Goal: Task Accomplishment & Management: Use online tool/utility

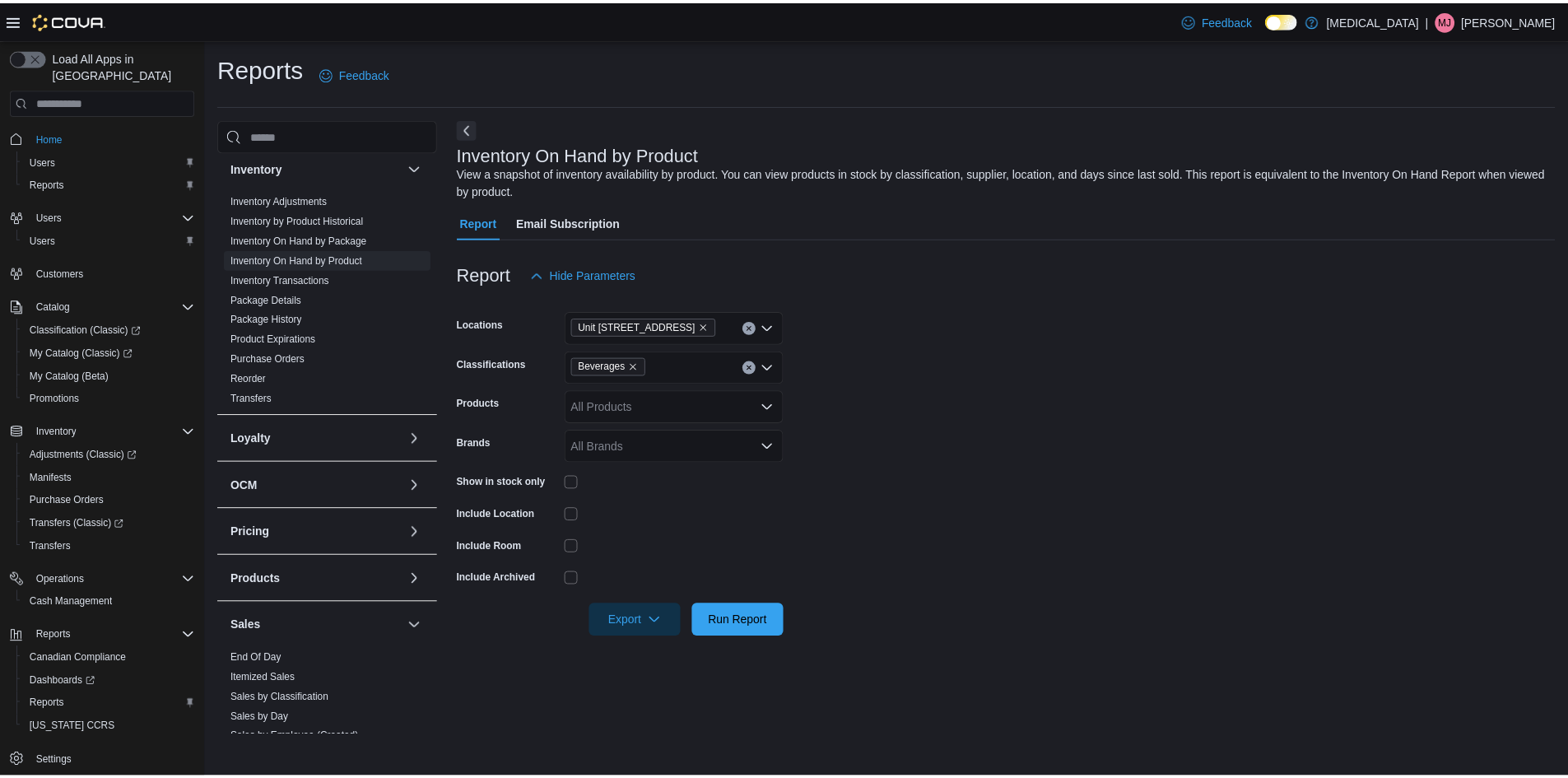
scroll to position [658, 0]
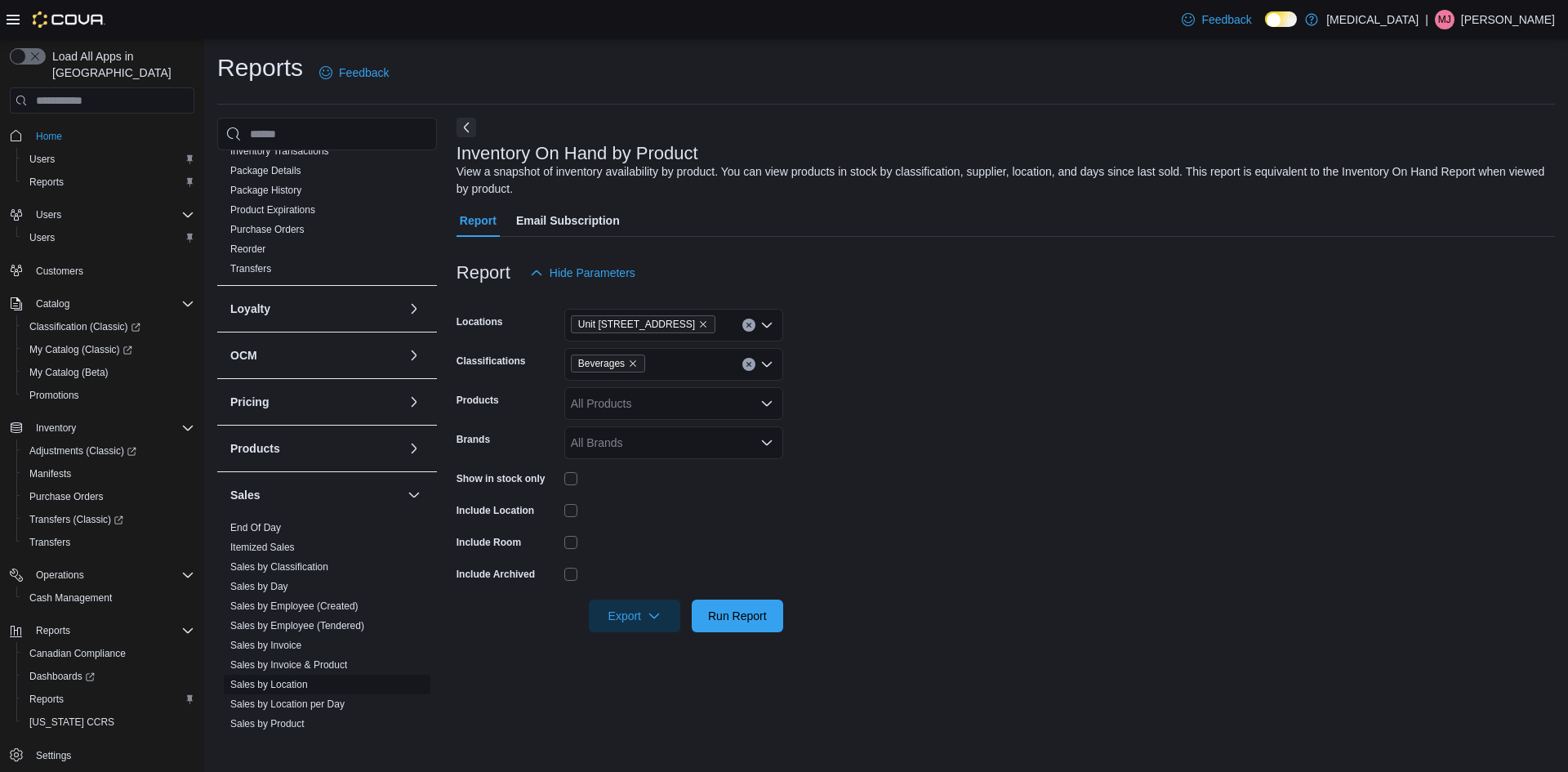
click at [304, 677] on span "Sales by Location" at bounding box center [327, 685] width 207 height 20
click at [285, 680] on link "Sales by Location" at bounding box center [270, 685] width 78 height 12
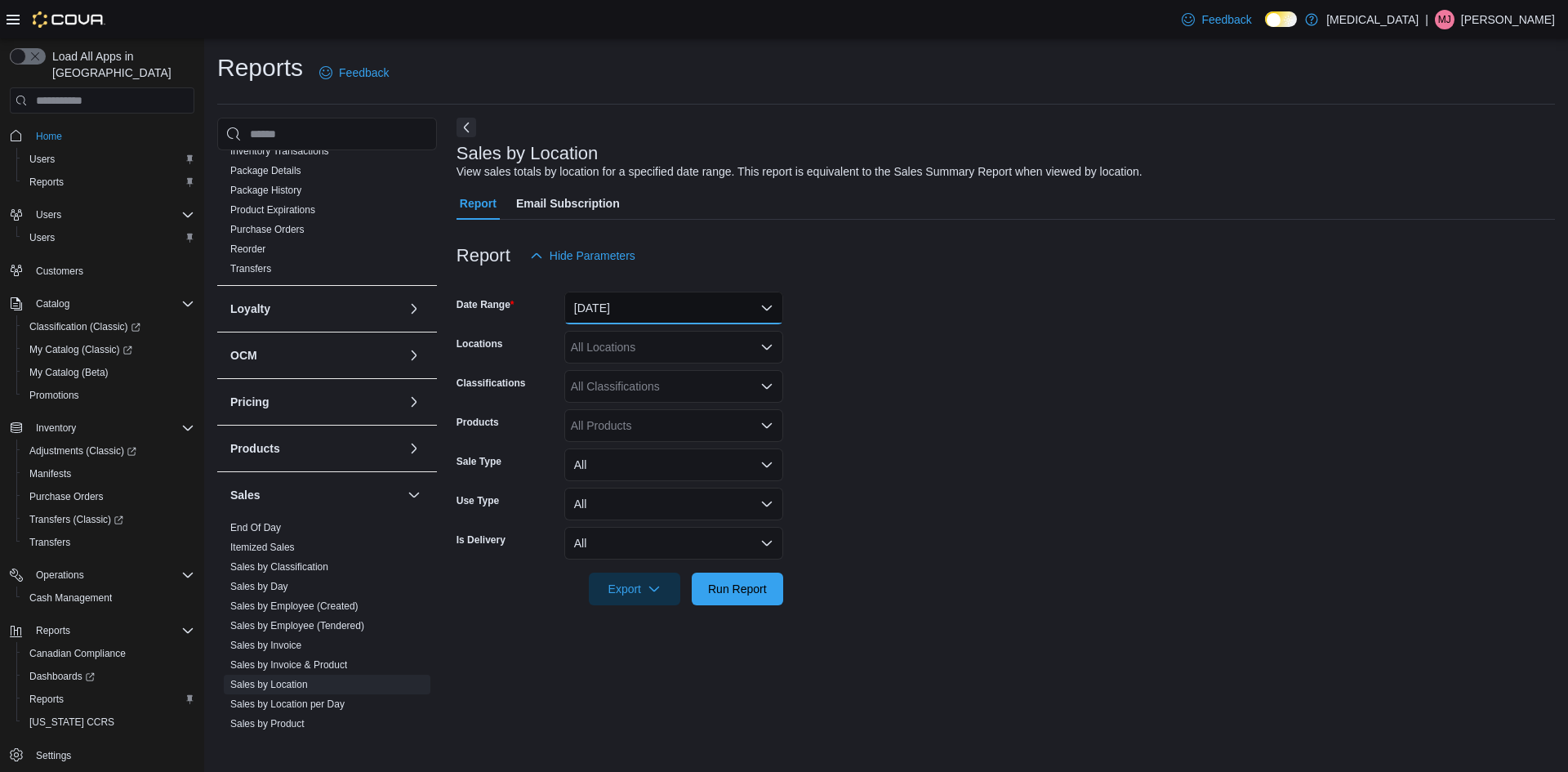
click at [583, 295] on button "[DATE]" at bounding box center [674, 307] width 219 height 32
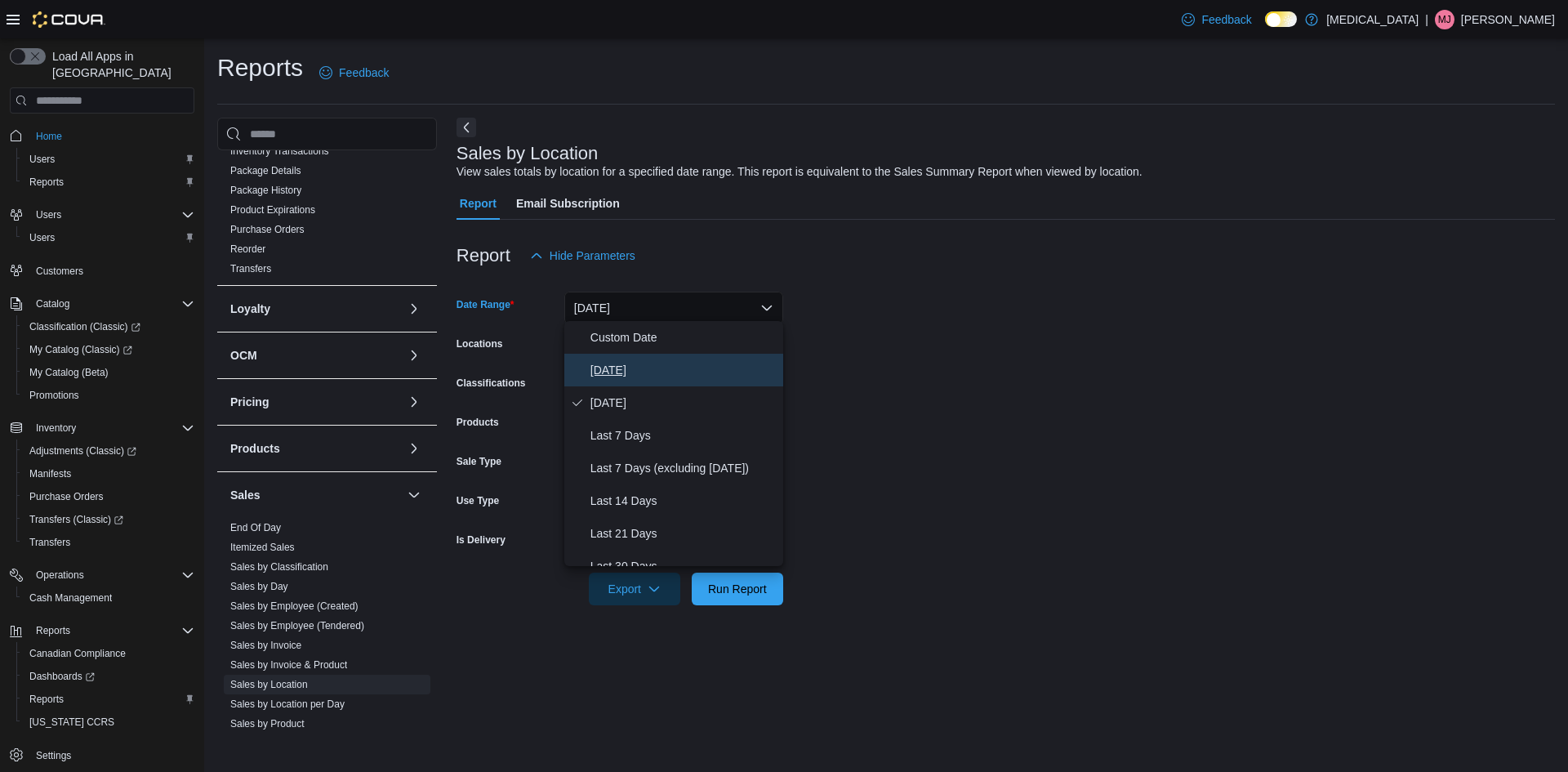
click at [637, 364] on span "[DATE]" at bounding box center [684, 370] width 186 height 20
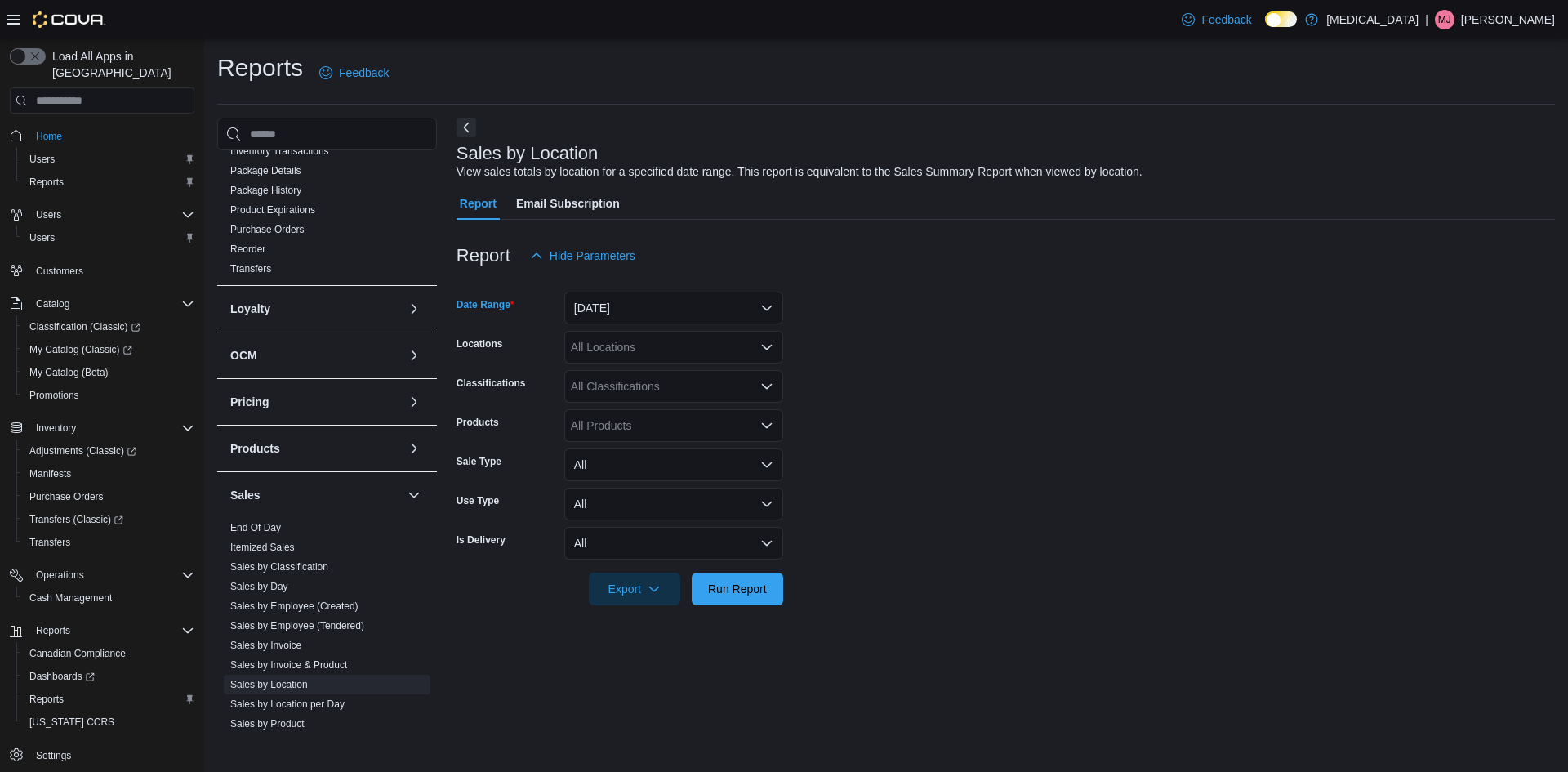
click at [667, 354] on div "All Locations" at bounding box center [674, 347] width 219 height 32
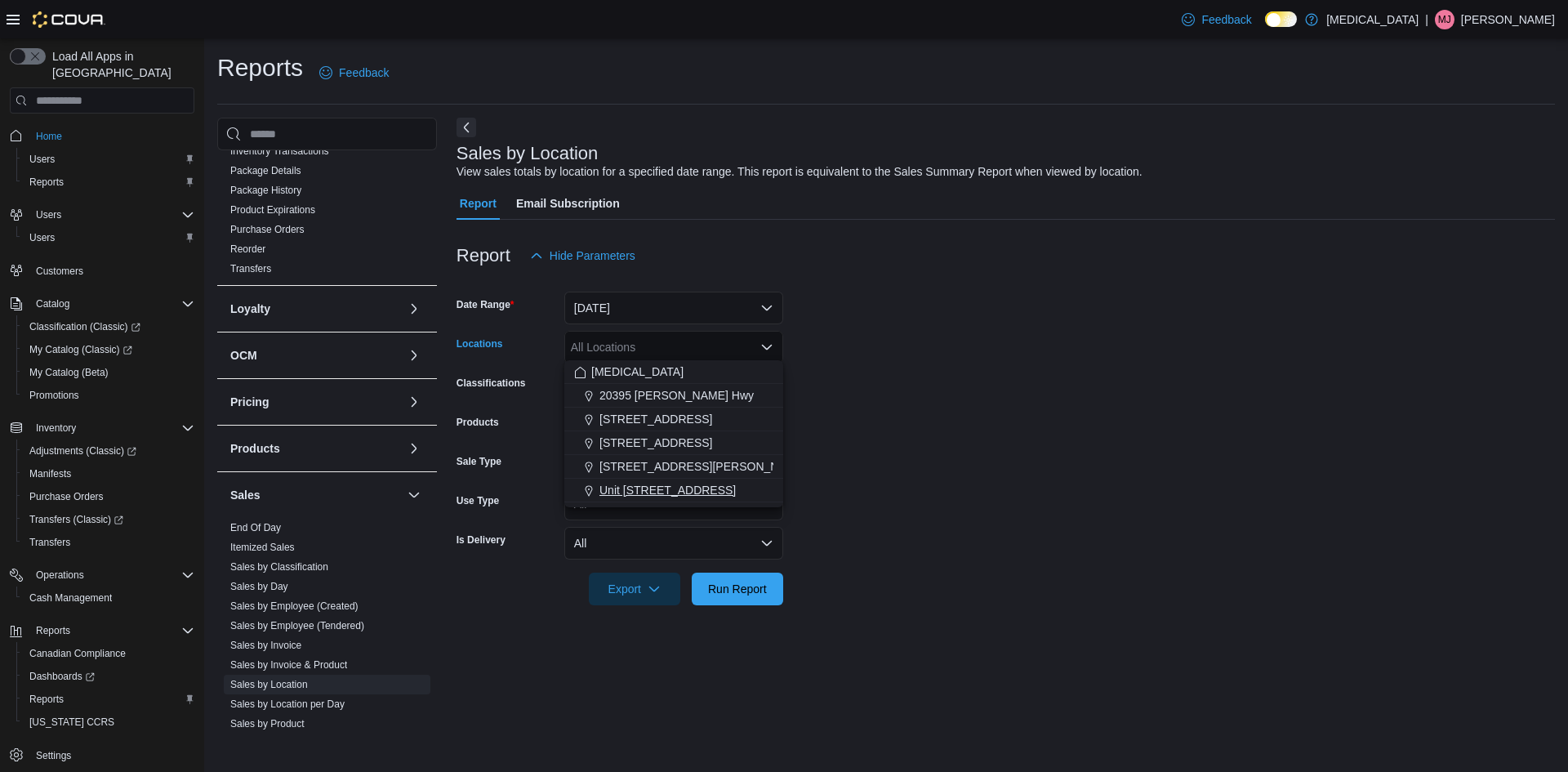
click at [701, 483] on span "Unit [STREET_ADDRESS]" at bounding box center [667, 491] width 136 height 17
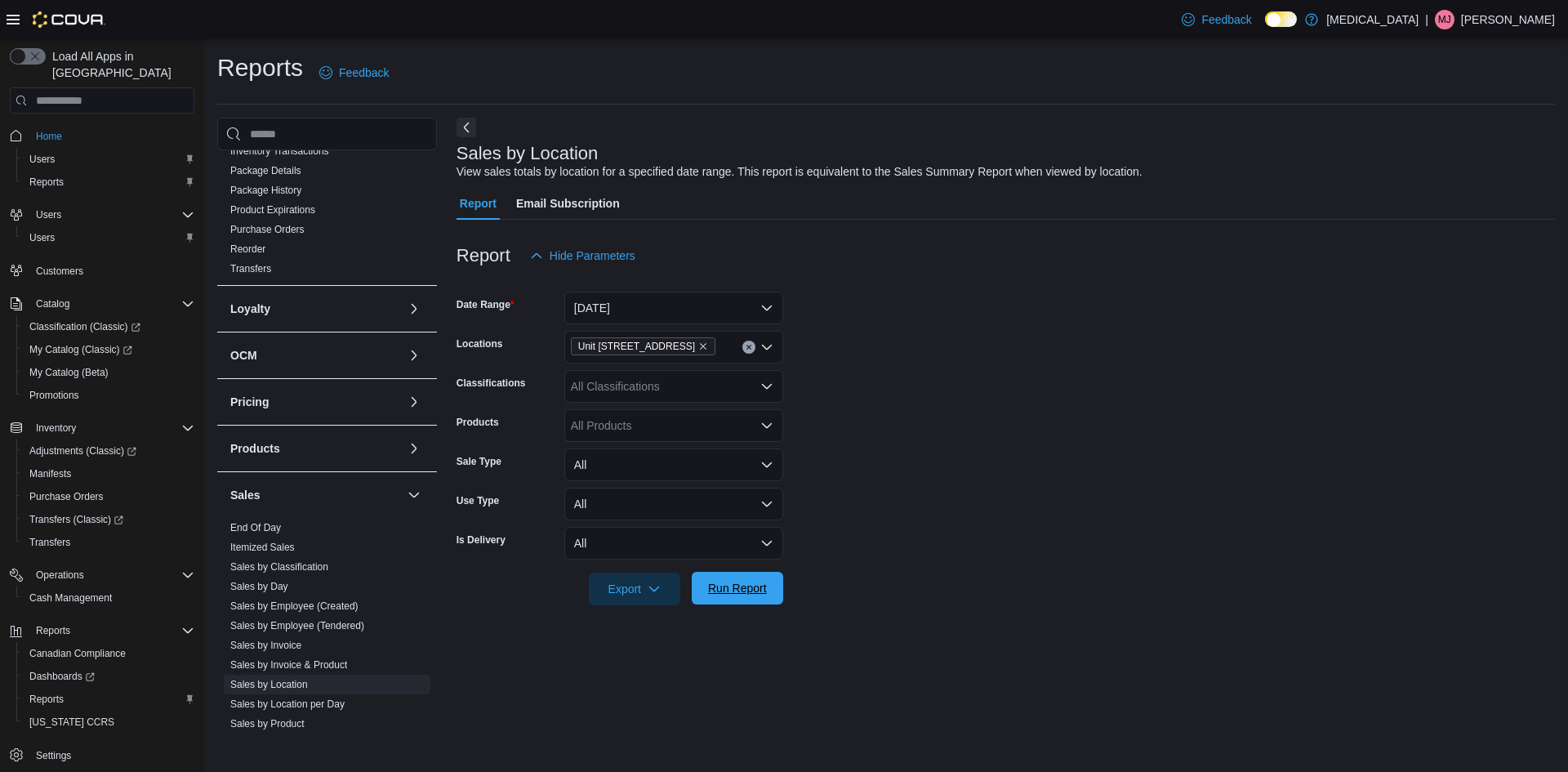
click at [752, 590] on span "Run Report" at bounding box center [737, 589] width 59 height 17
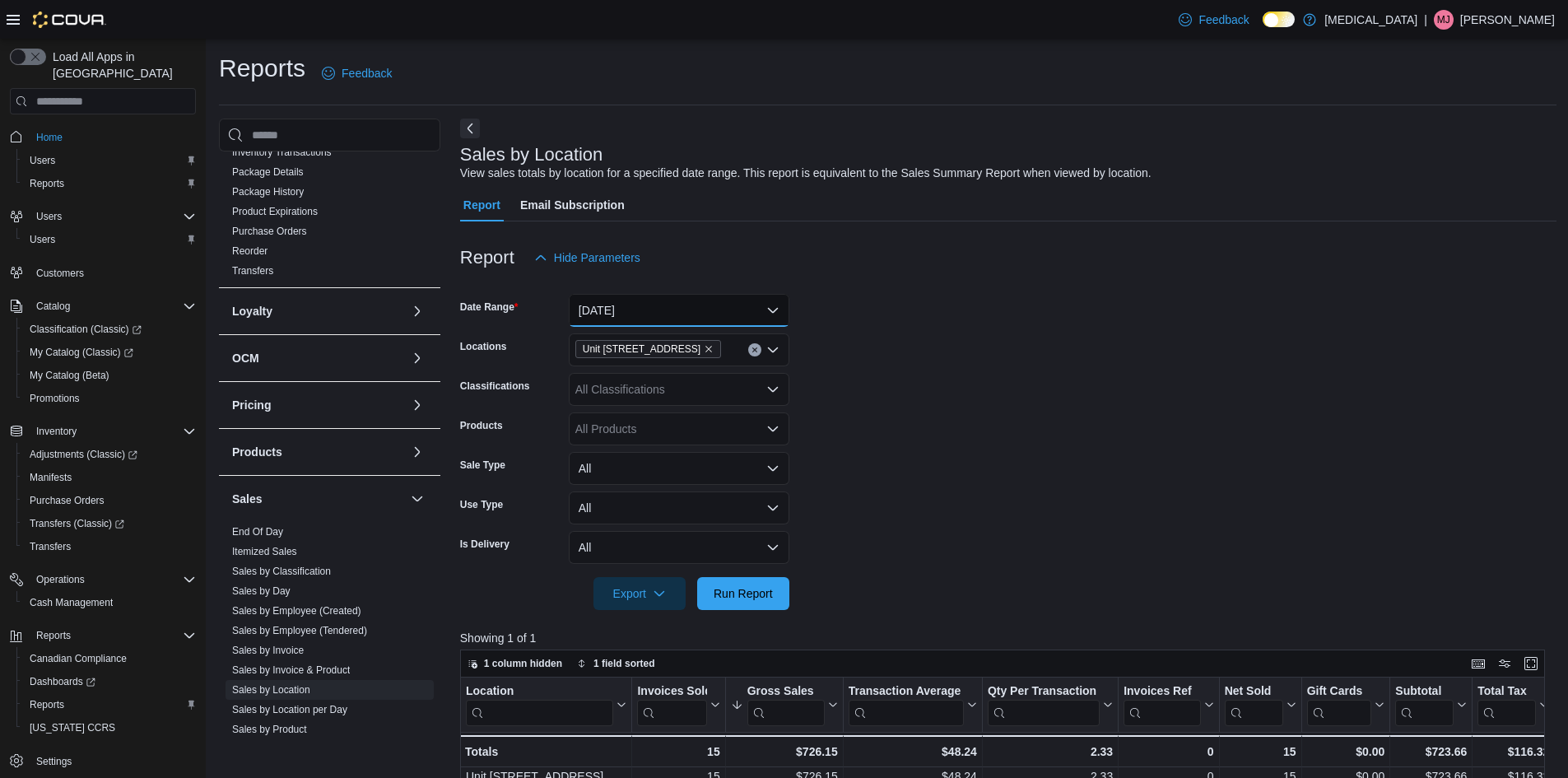
click at [678, 310] on button "[DATE]" at bounding box center [679, 310] width 221 height 33
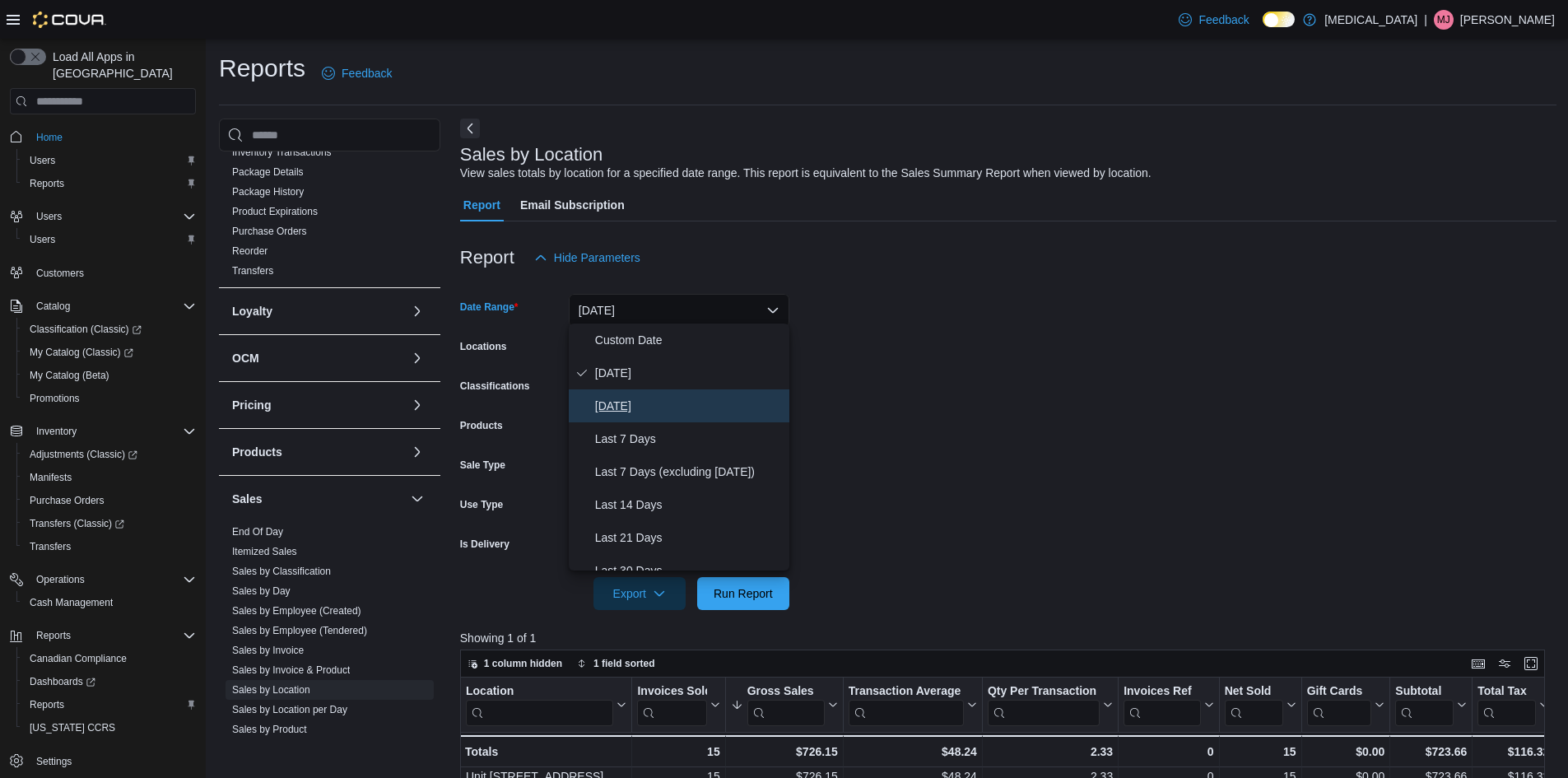
click at [661, 396] on span "[DATE]" at bounding box center [689, 406] width 187 height 20
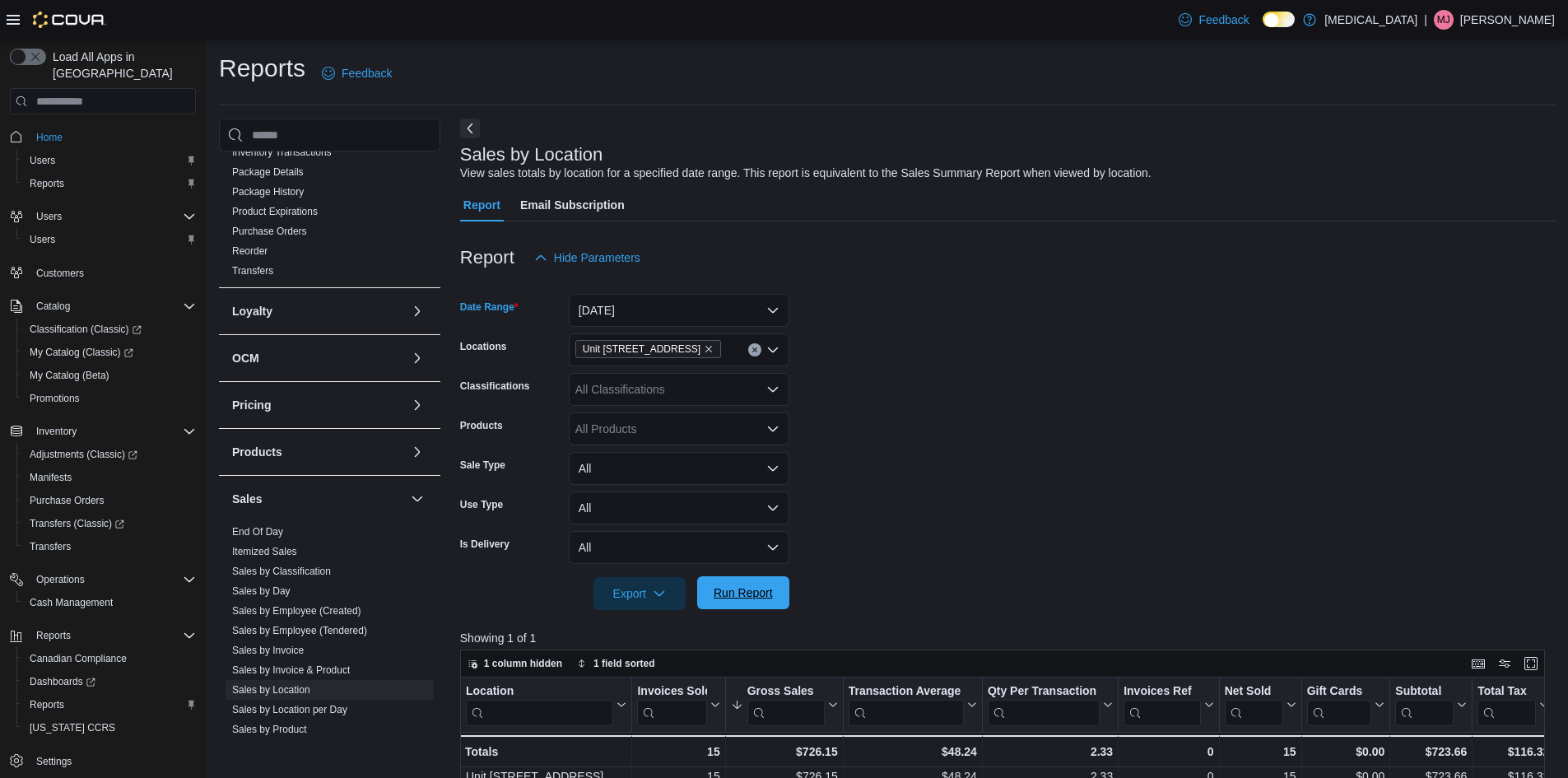
click at [764, 591] on span "Run Report" at bounding box center [743, 593] width 59 height 17
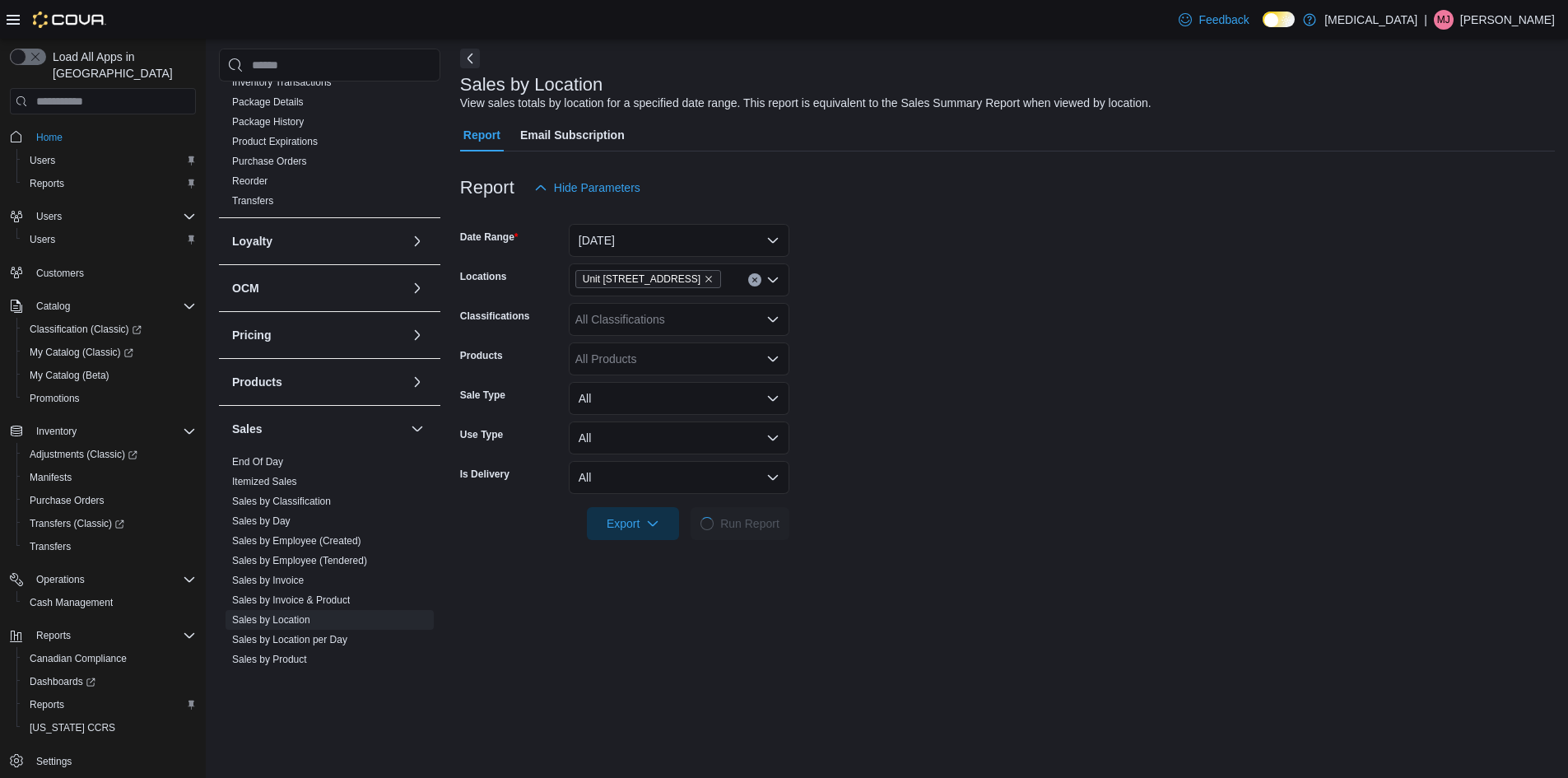
scroll to position [165, 0]
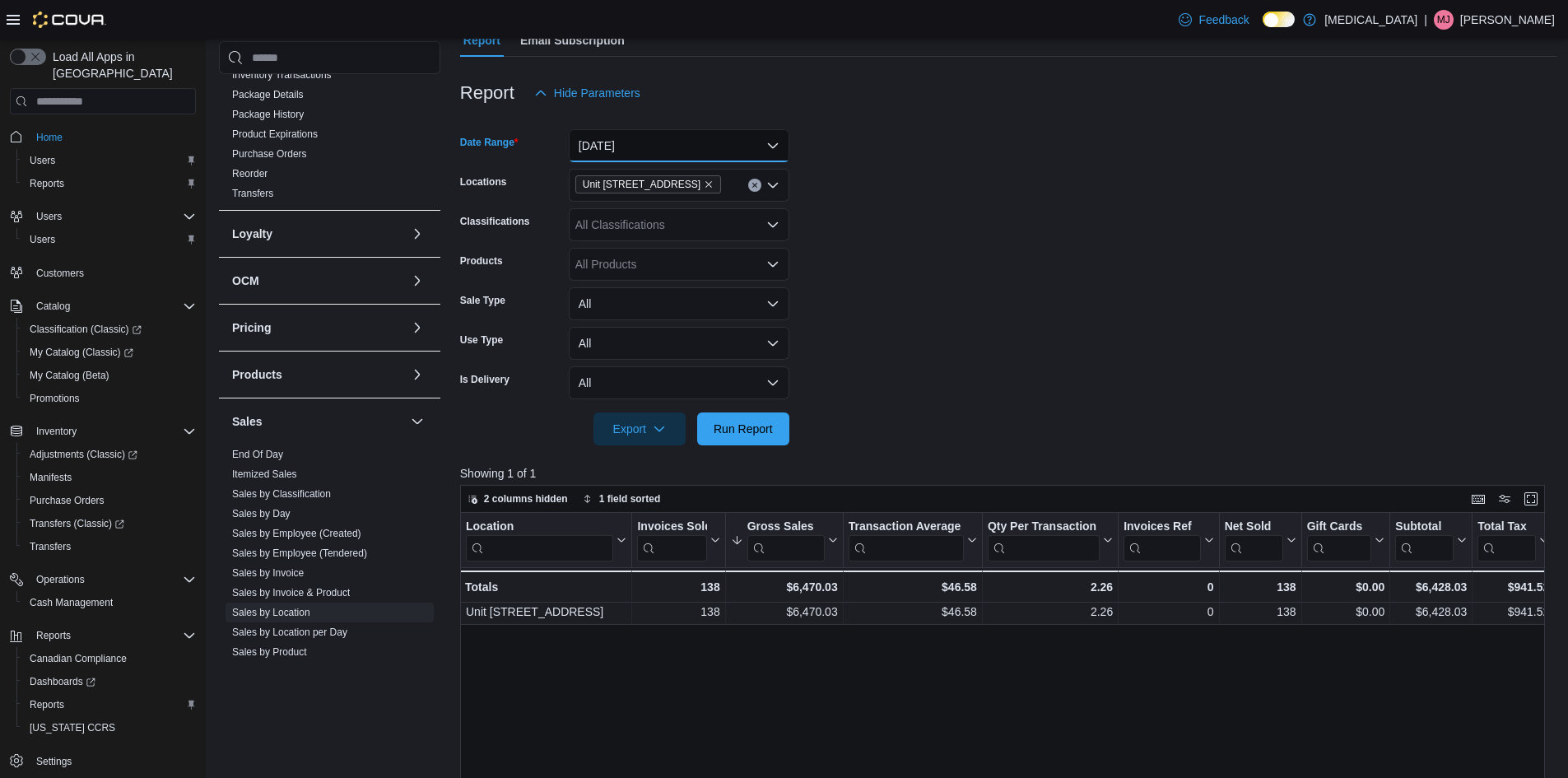
click at [715, 151] on button "[DATE]" at bounding box center [679, 146] width 221 height 33
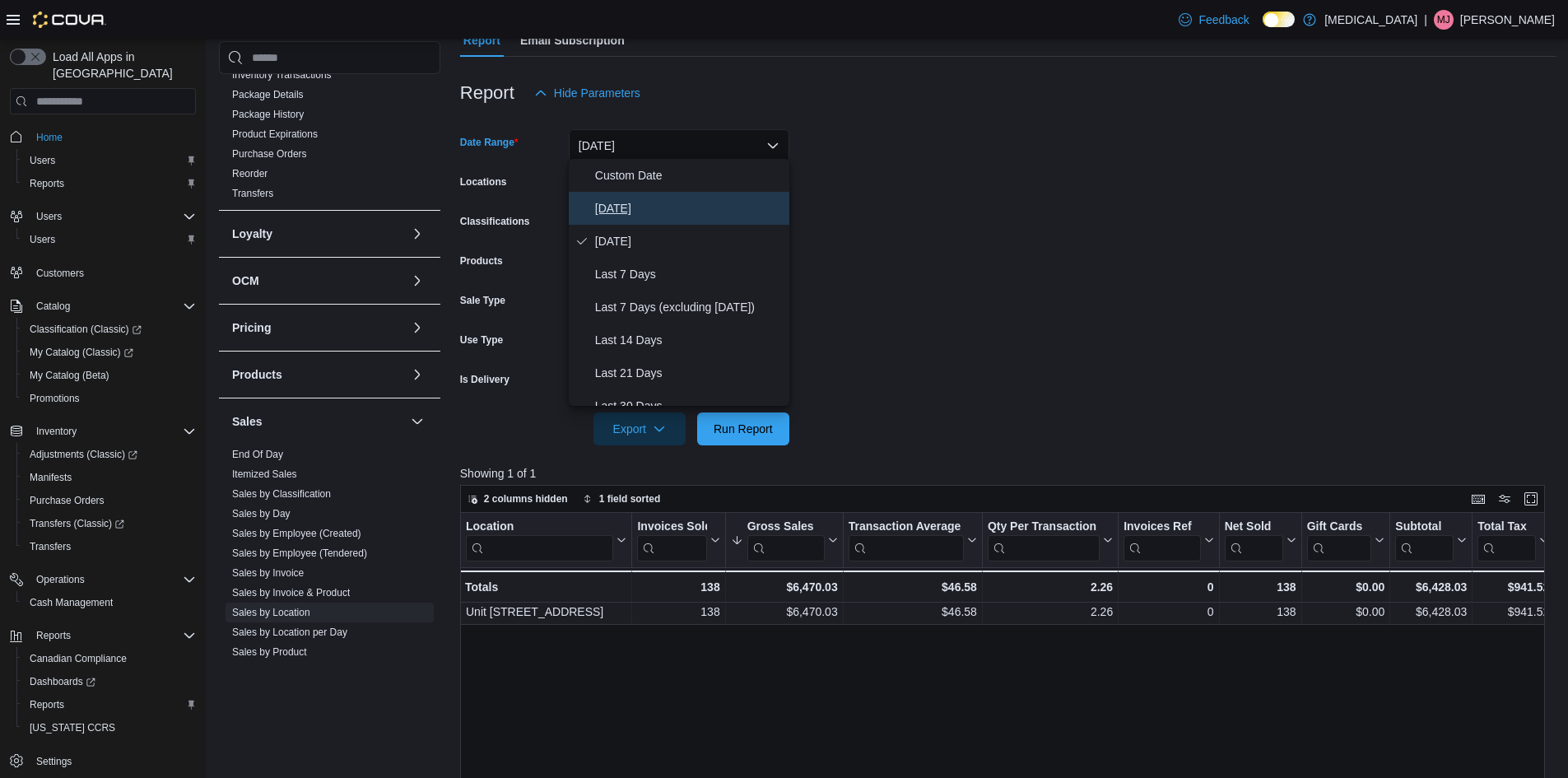
click at [707, 198] on span "[DATE]" at bounding box center [689, 208] width 187 height 20
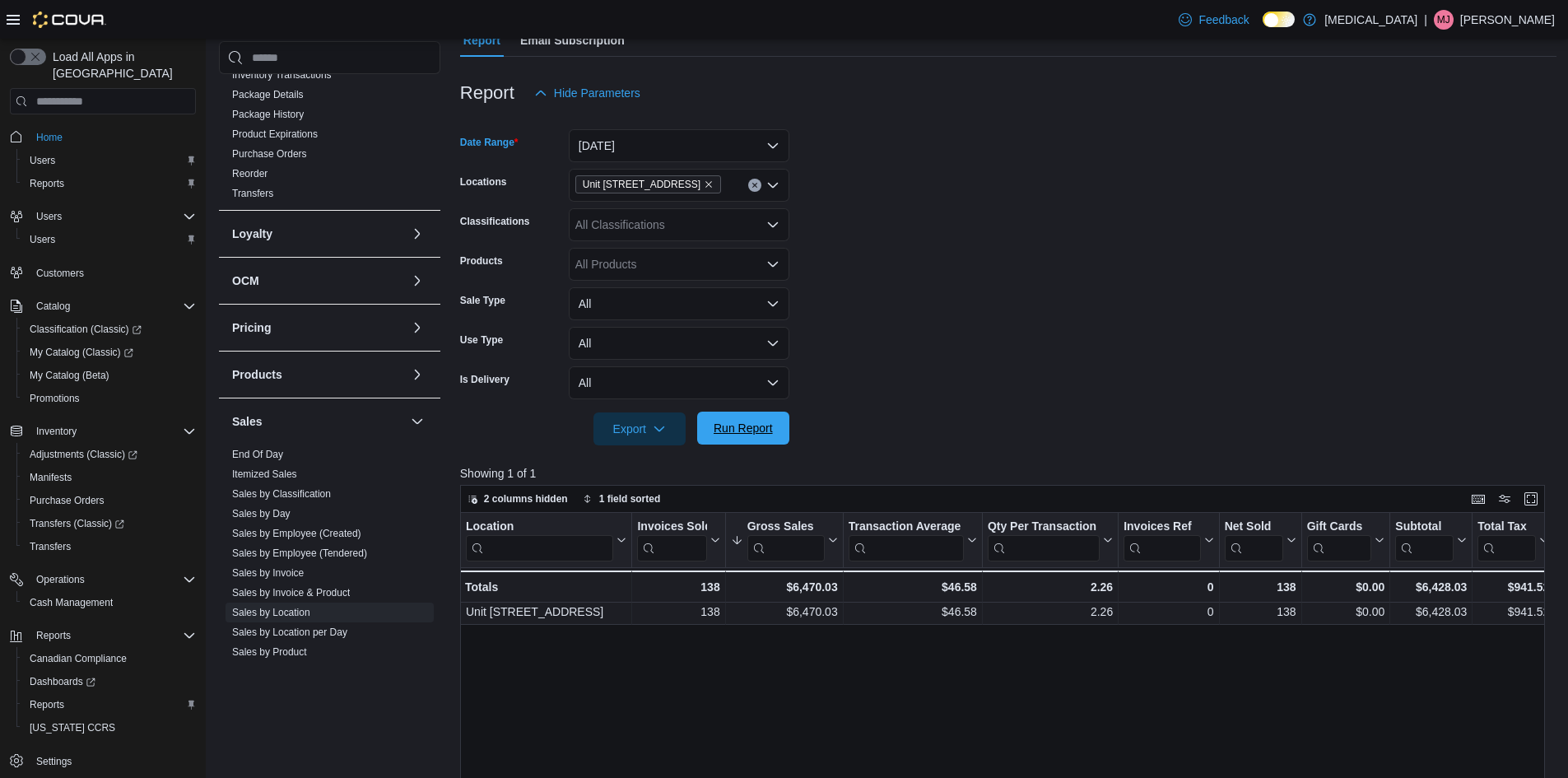
click at [764, 434] on span "Run Report" at bounding box center [743, 427] width 73 height 33
click at [677, 144] on button "[DATE]" at bounding box center [679, 146] width 221 height 33
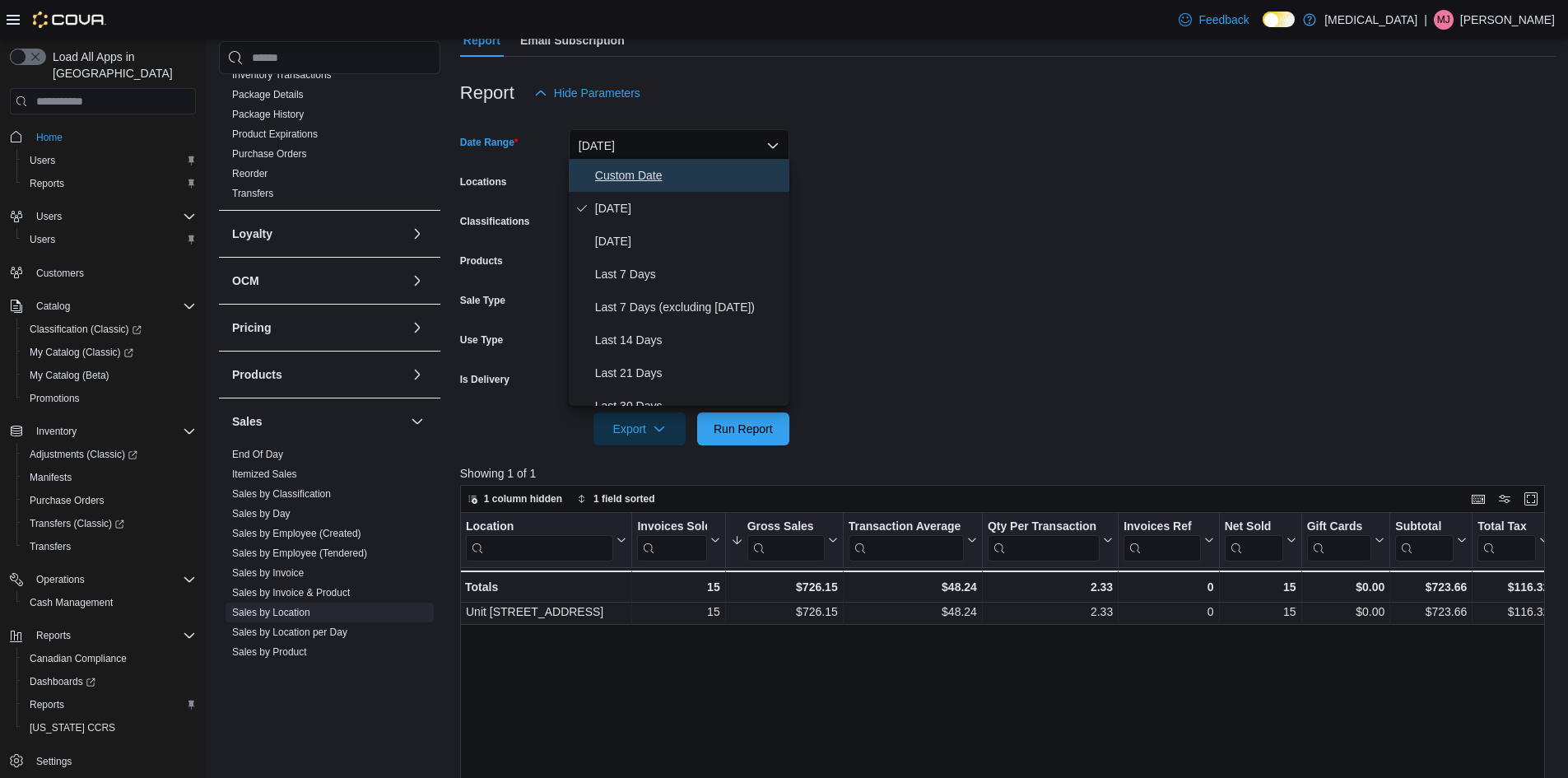
click at [726, 170] on span "Custom Date" at bounding box center [689, 176] width 187 height 20
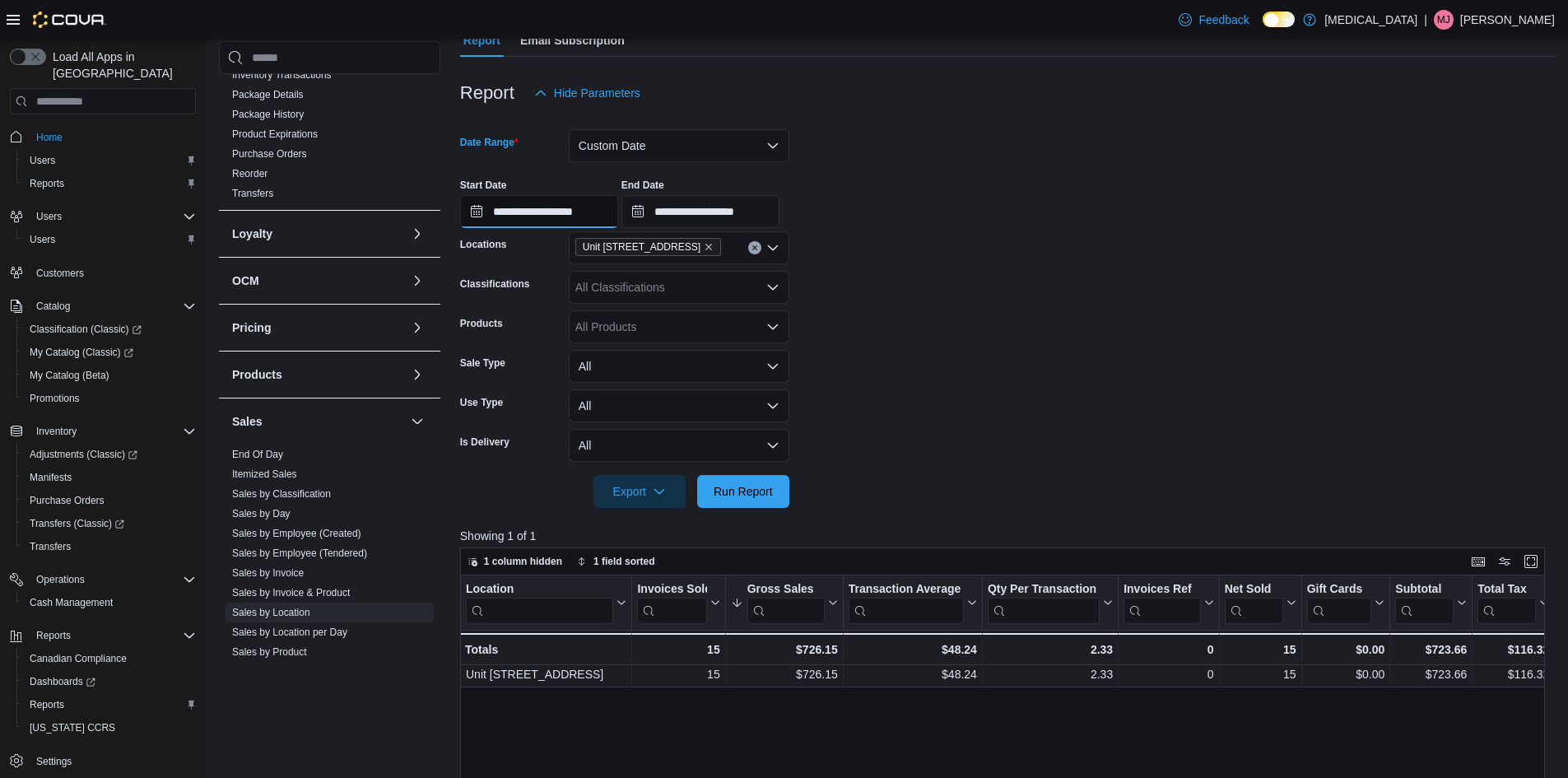
click at [609, 212] on input "**********" at bounding box center [539, 211] width 158 height 33
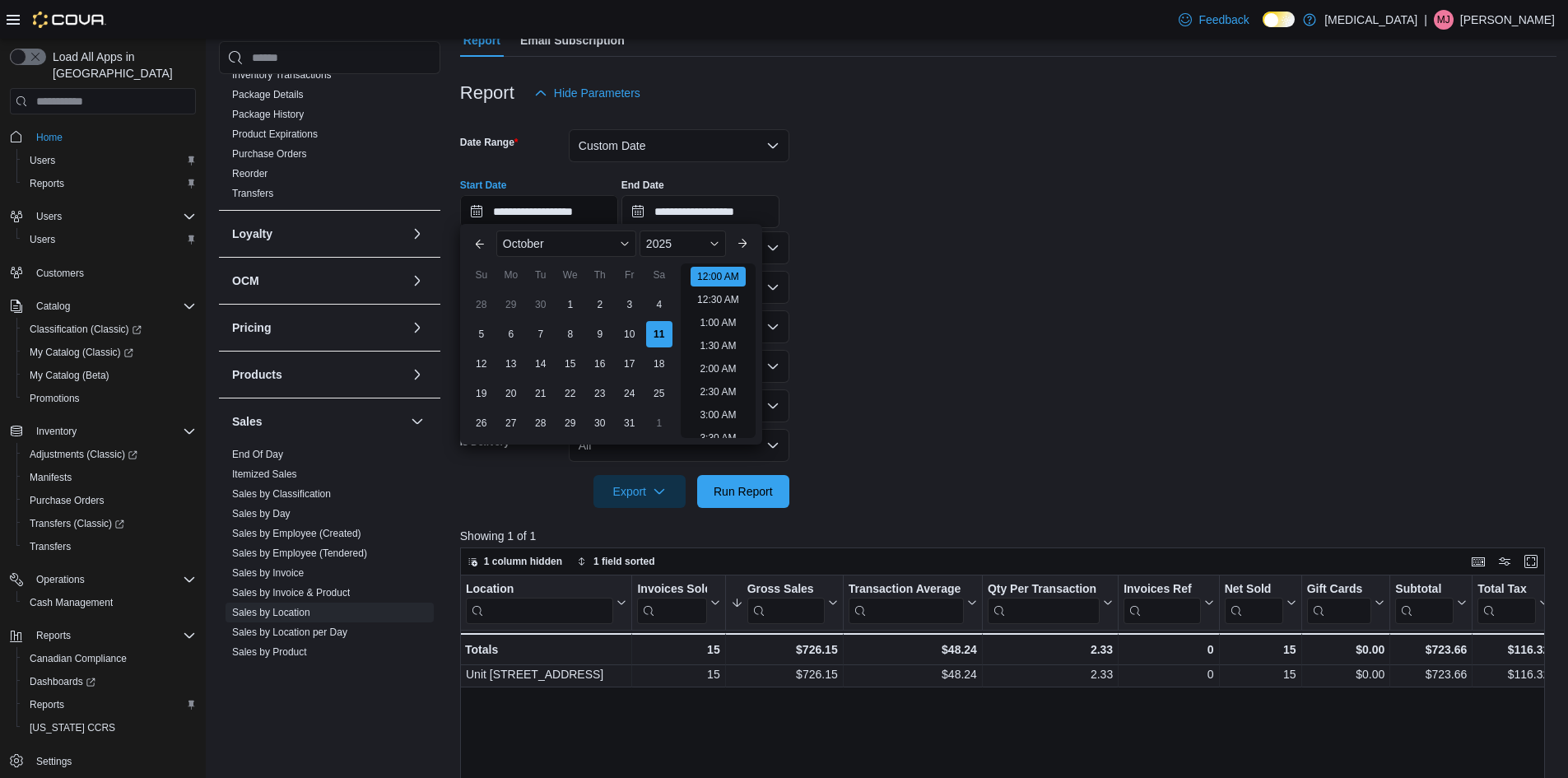
scroll to position [51, 0]
click at [488, 336] on div "5" at bounding box center [481, 335] width 28 height 28
type input "**********"
click at [768, 479] on span "Run Report" at bounding box center [743, 490] width 73 height 33
